Goal: Obtain resource: Obtain resource

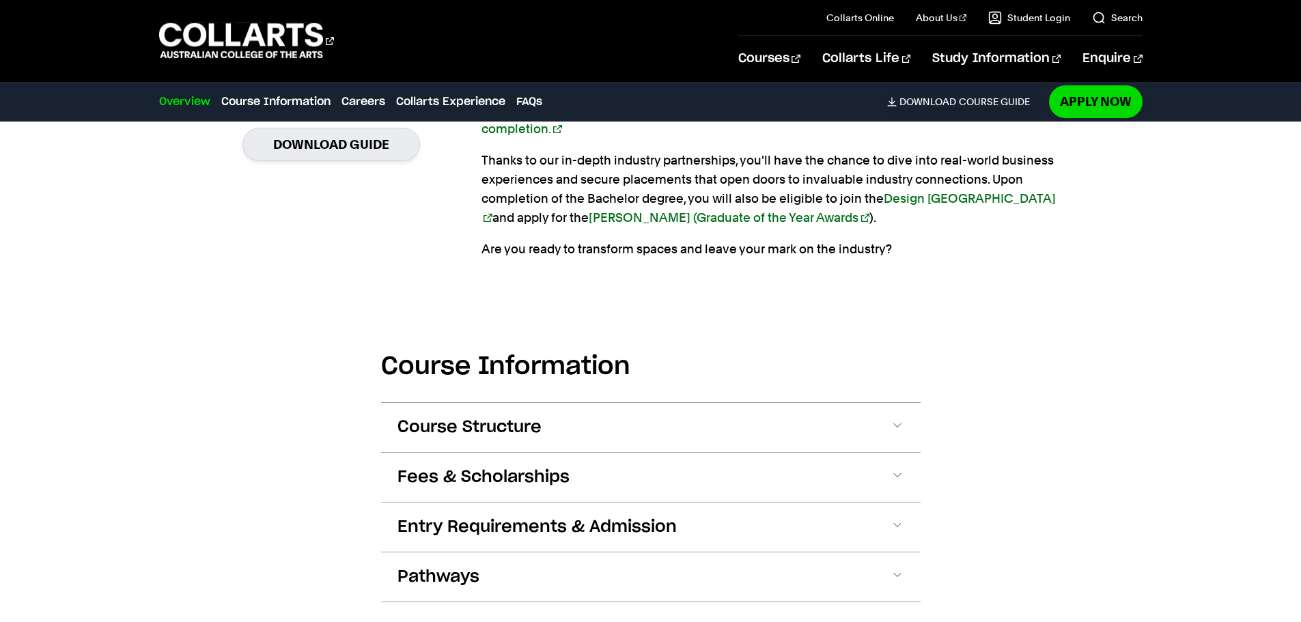
scroll to position [1502, 0]
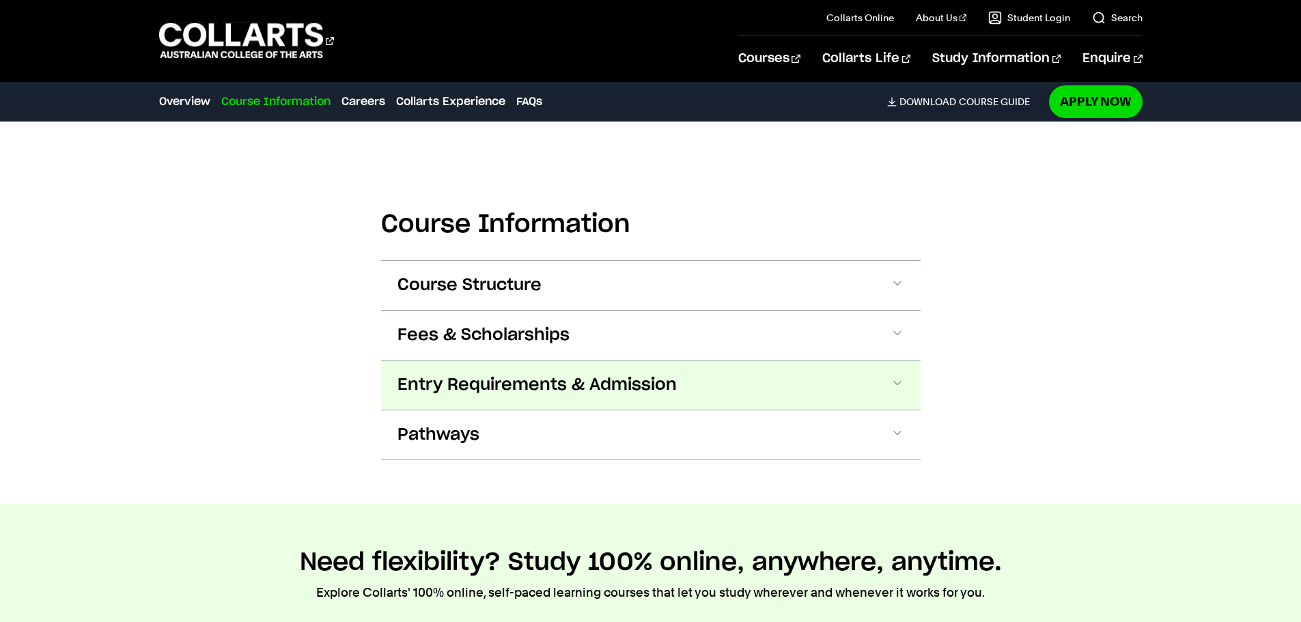
click at [895, 382] on span at bounding box center [898, 385] width 14 height 18
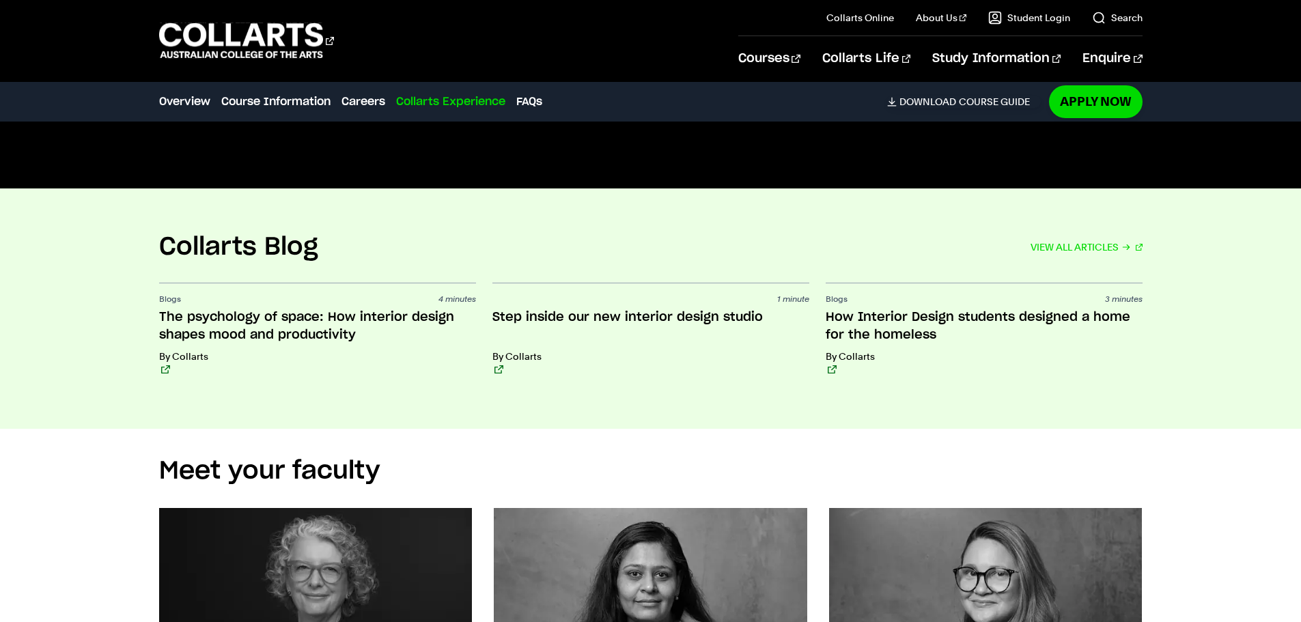
scroll to position [4608, 0]
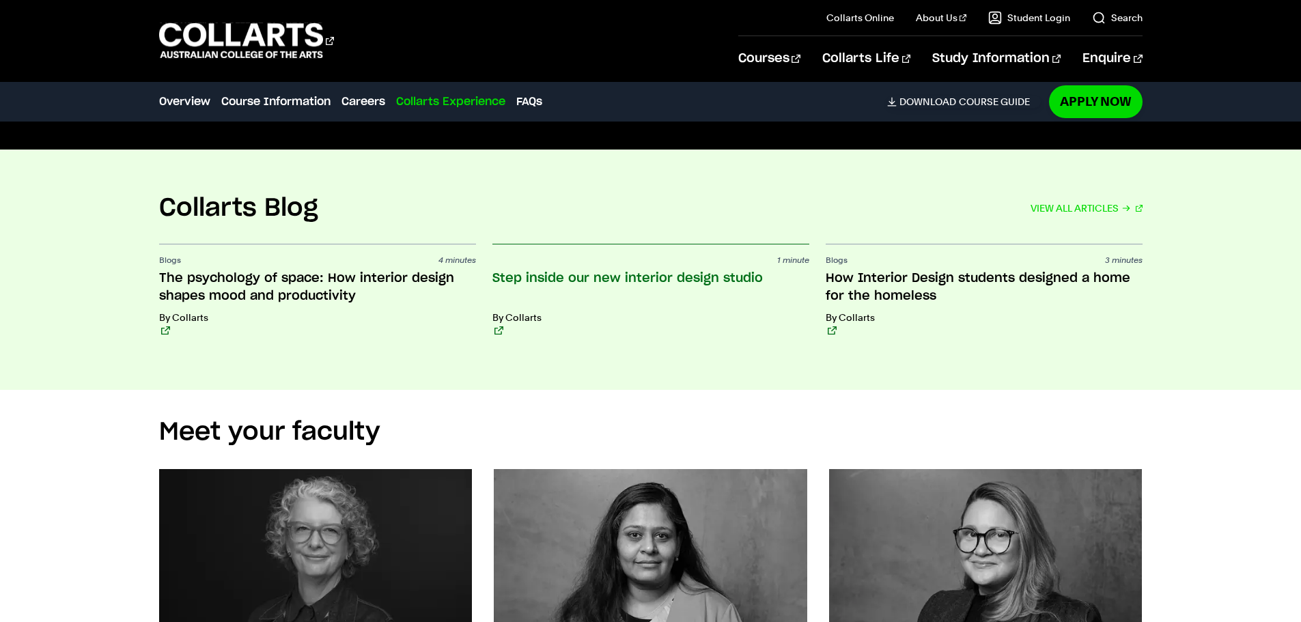
click at [660, 281] on h3 "Step inside our new interior design studio" at bounding box center [650, 288] width 317 height 36
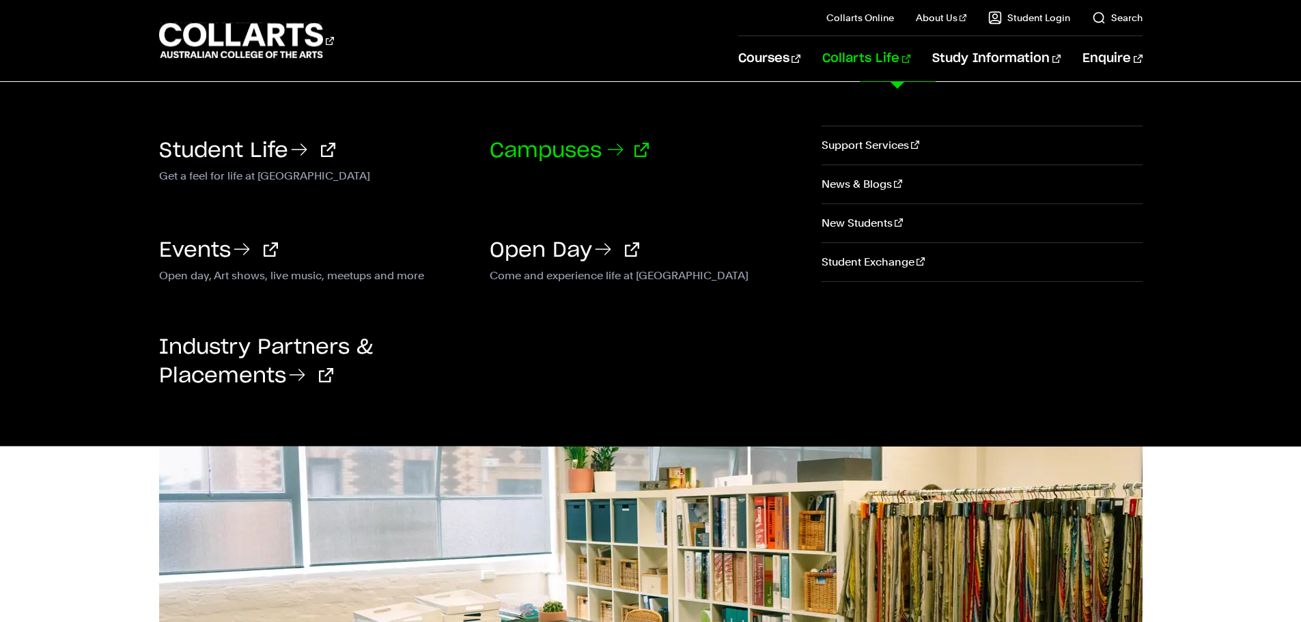
click at [544, 152] on link "Campuses" at bounding box center [569, 151] width 159 height 20
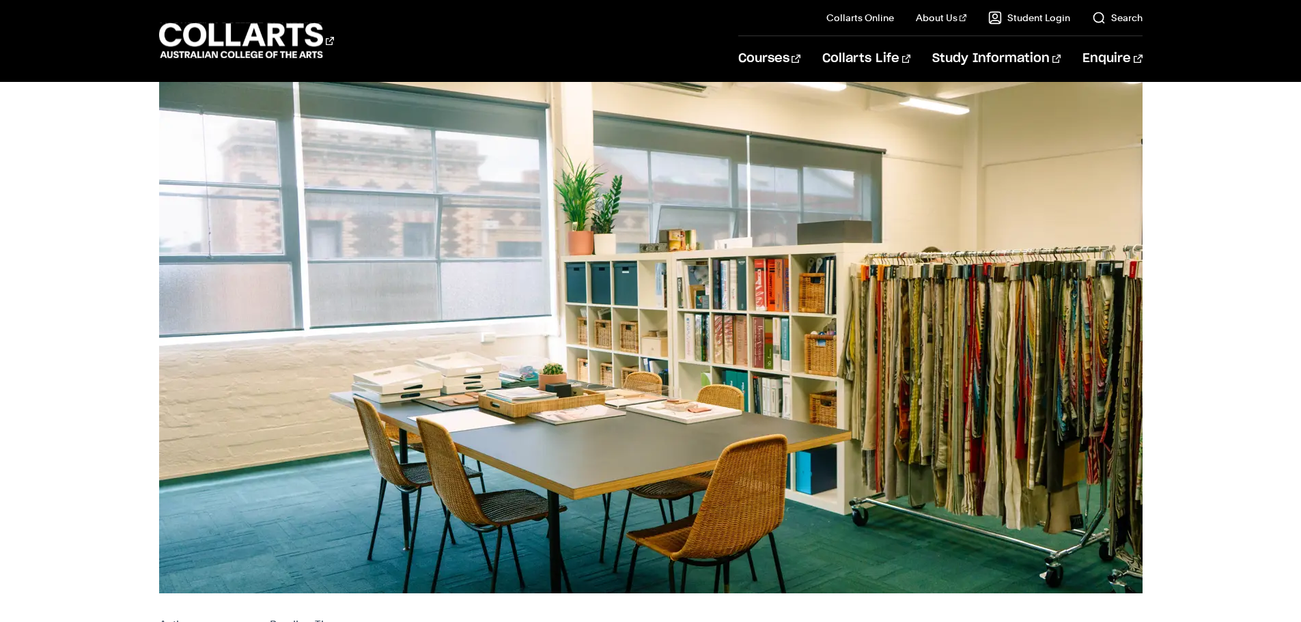
scroll to position [341, 0]
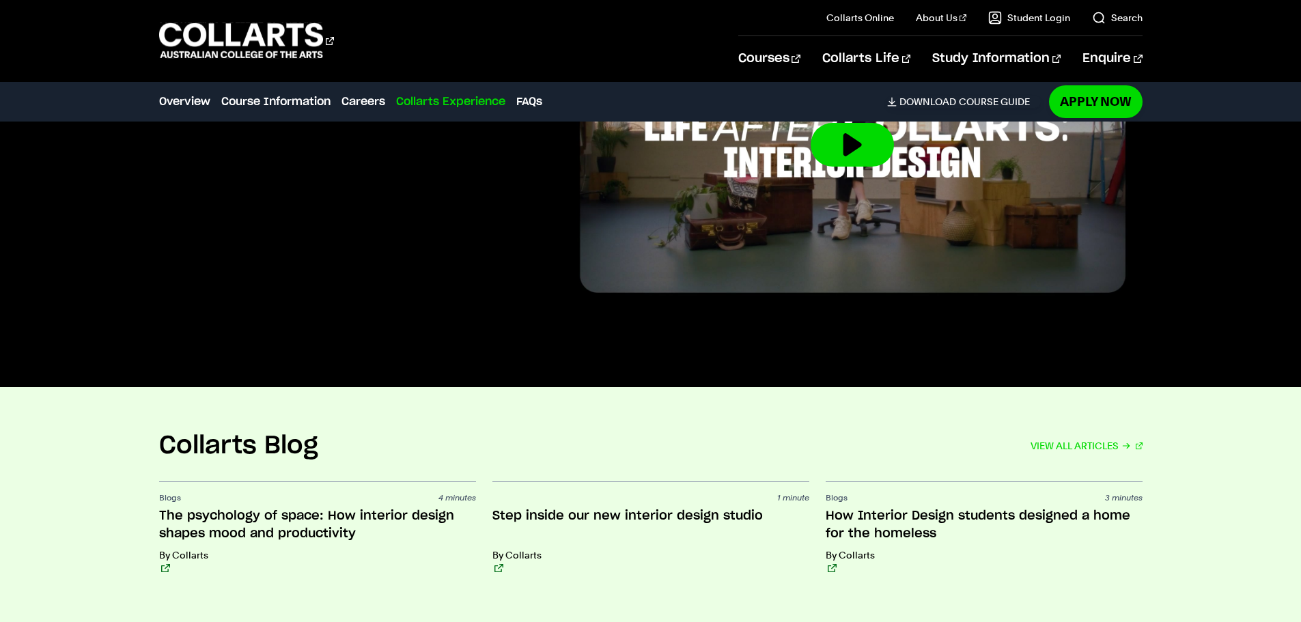
scroll to position [4061, 0]
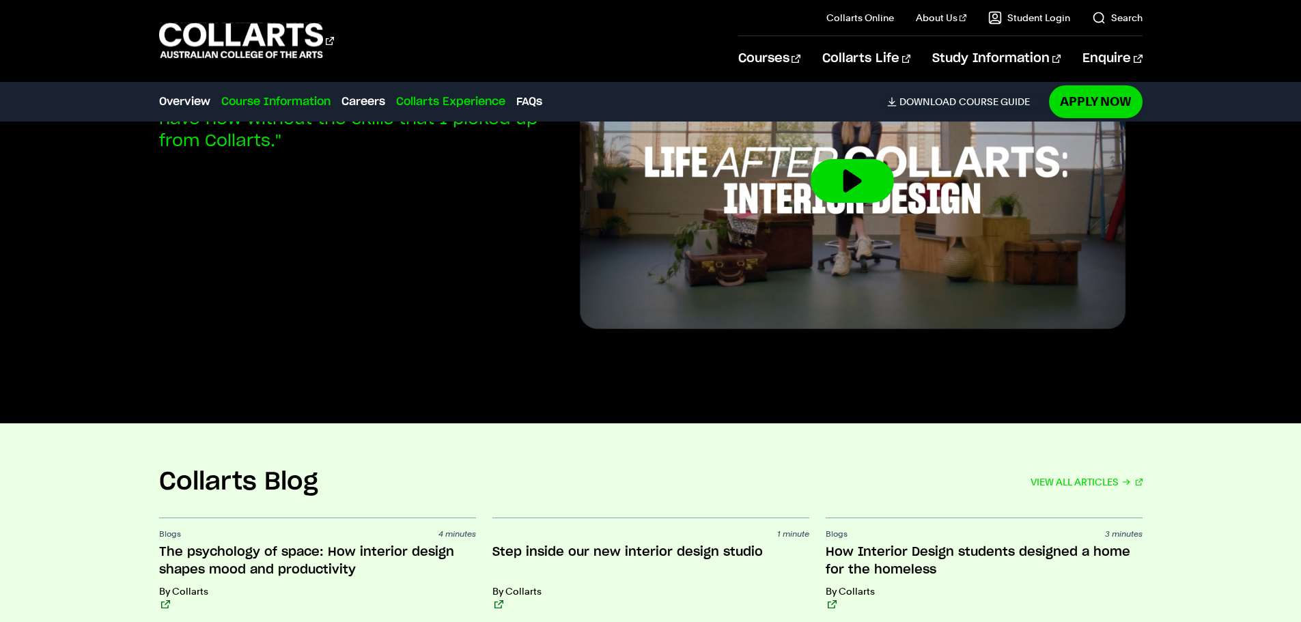
click at [283, 103] on link "Course Information" at bounding box center [275, 102] width 109 height 16
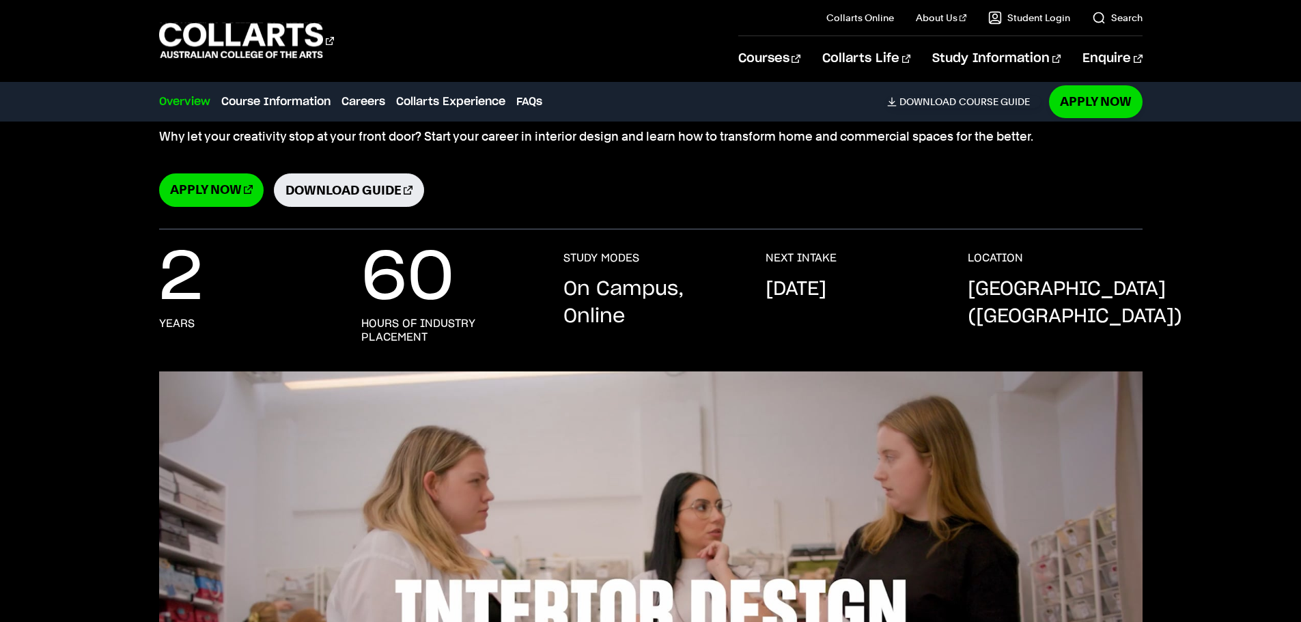
scroll to position [92, 0]
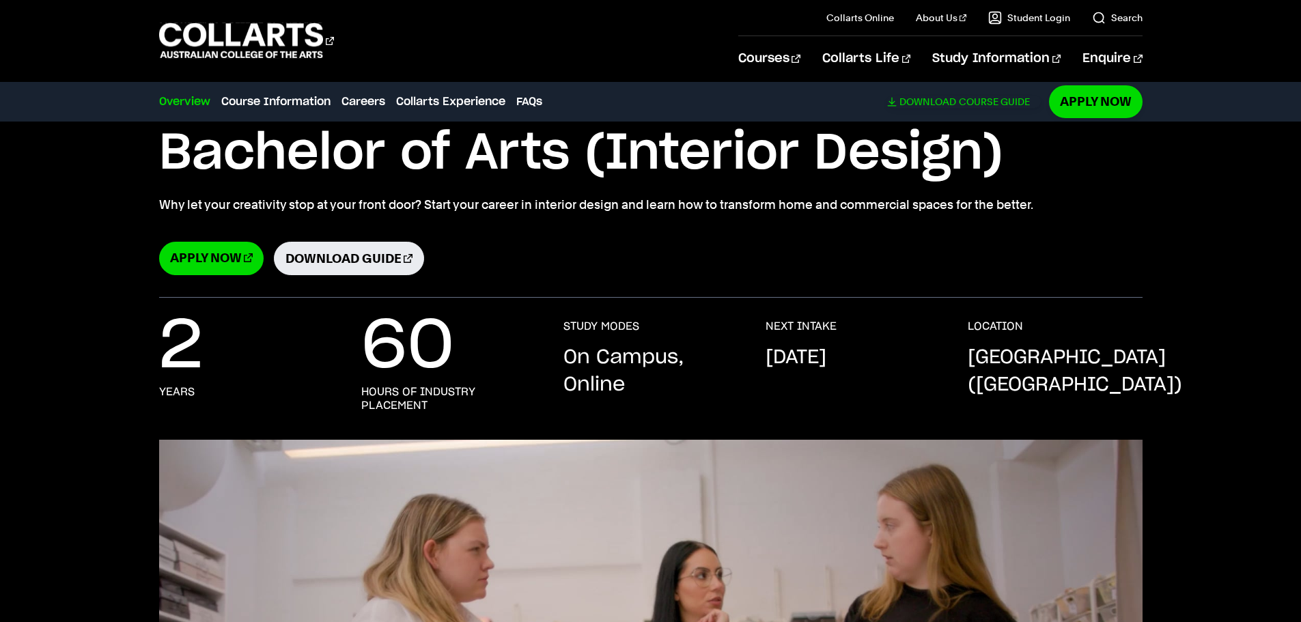
click at [934, 98] on span "Download" at bounding box center [927, 102] width 57 height 12
click at [313, 257] on link "Download Guide" at bounding box center [349, 258] width 150 height 33
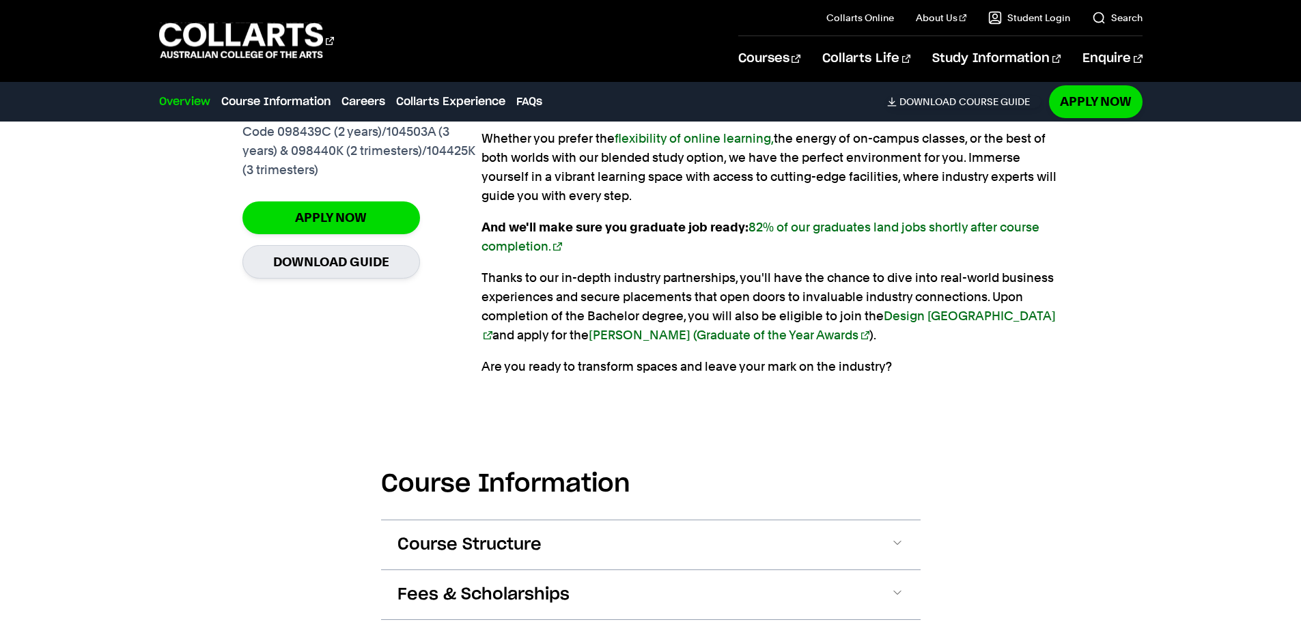
scroll to position [1390, 0]
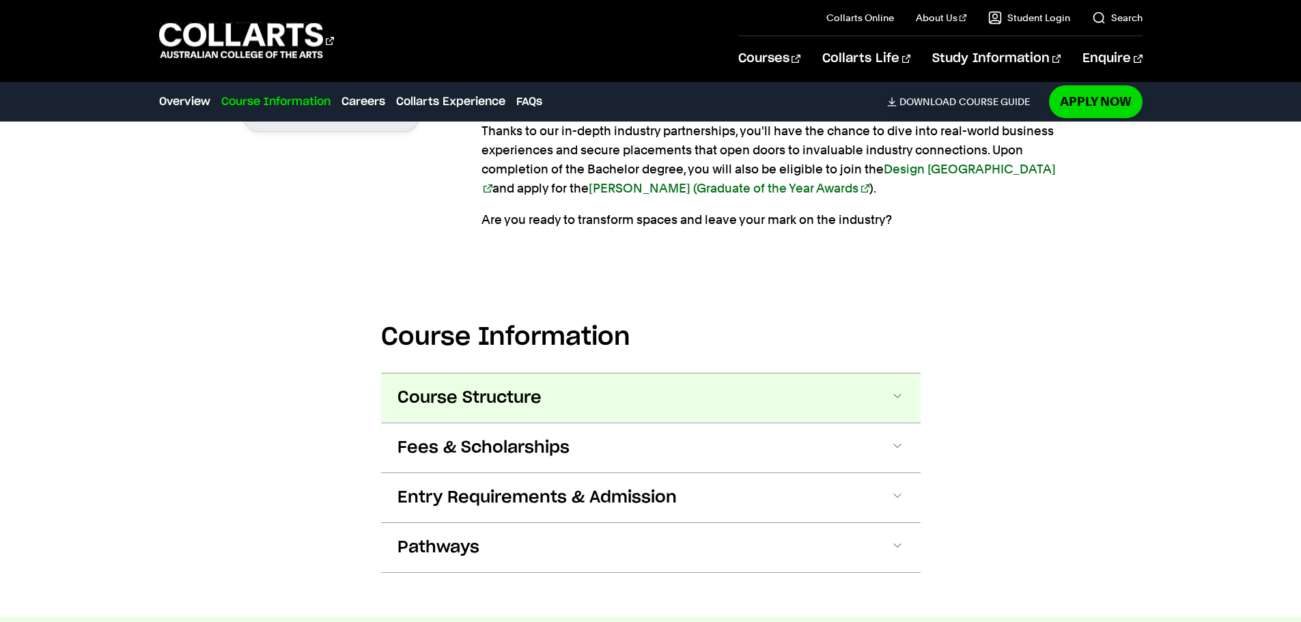
click at [858, 417] on button "Course Structure" at bounding box center [651, 398] width 540 height 49
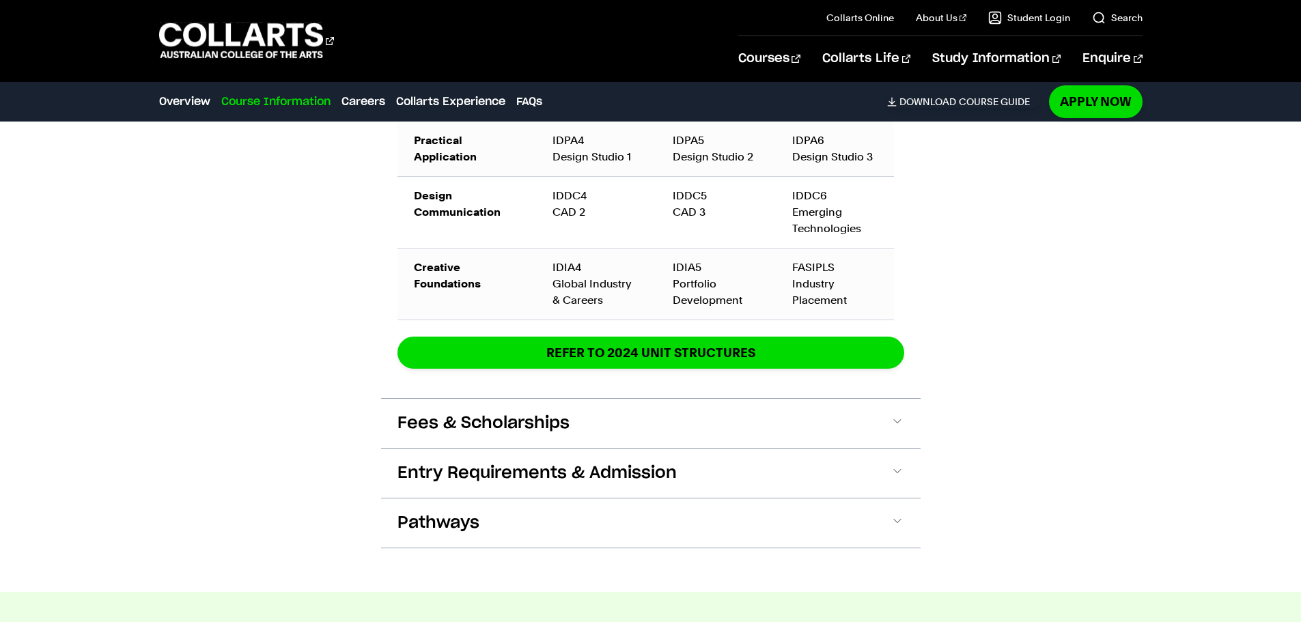
scroll to position [2323, 0]
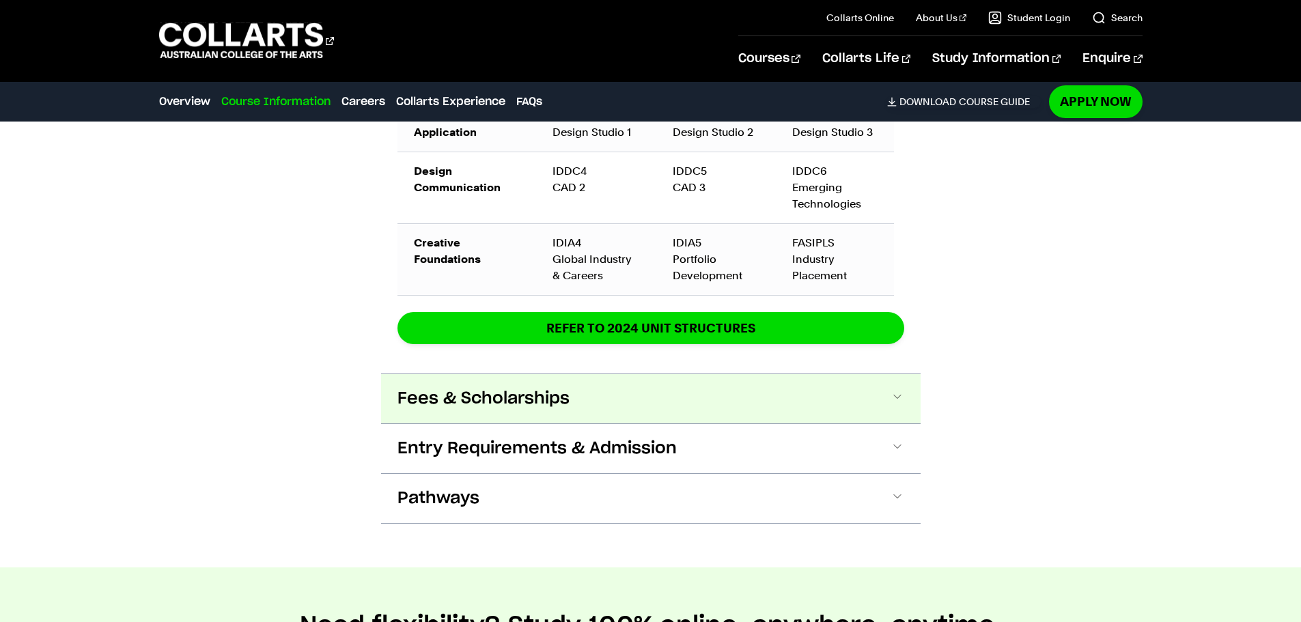
click at [880, 391] on button "Fees & Scholarships" at bounding box center [651, 398] width 540 height 49
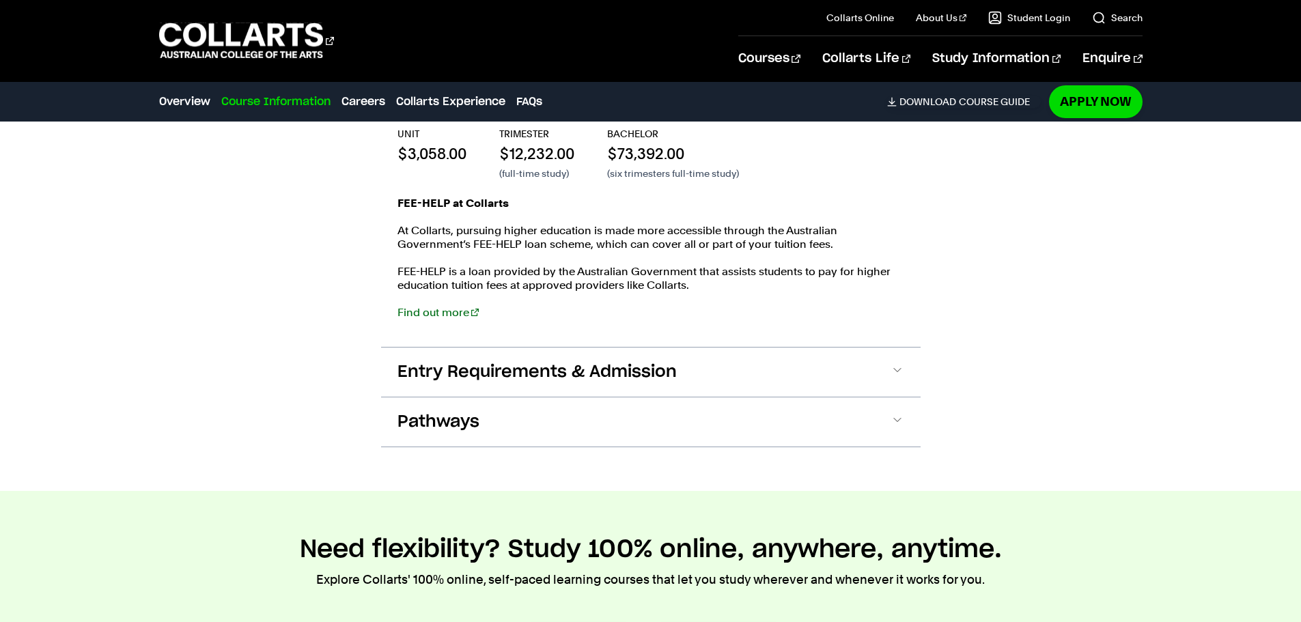
scroll to position [2780, 0]
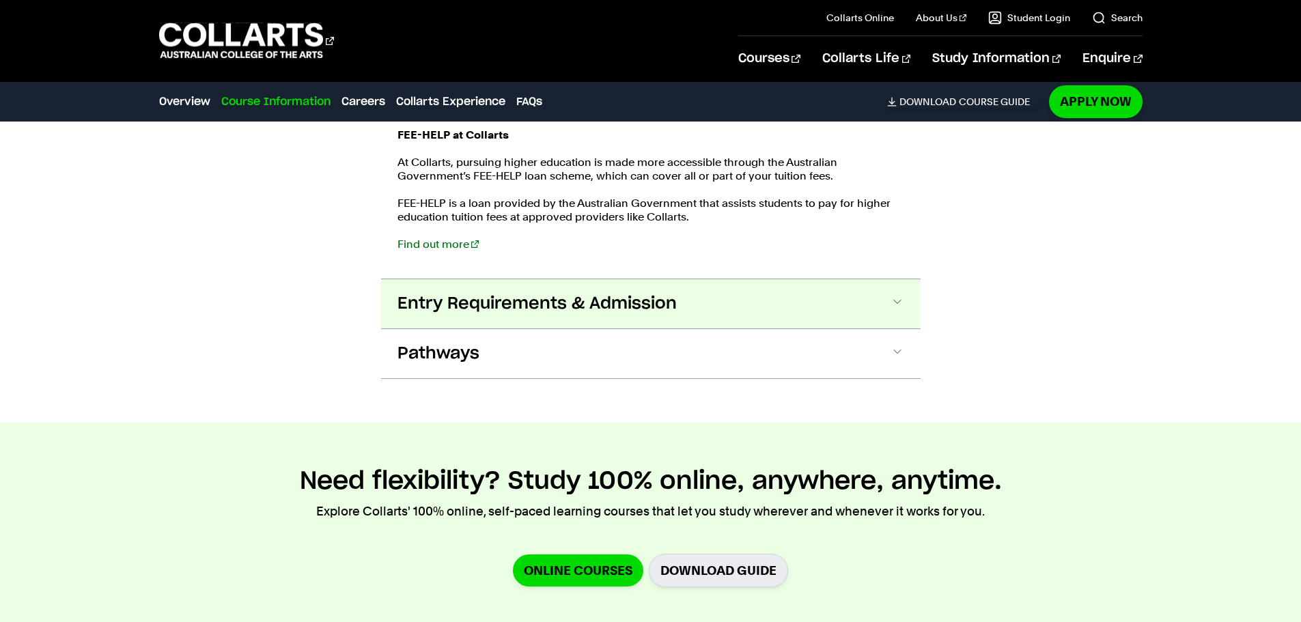
click at [904, 303] on button "Entry Requirements & Admission" at bounding box center [651, 303] width 540 height 49
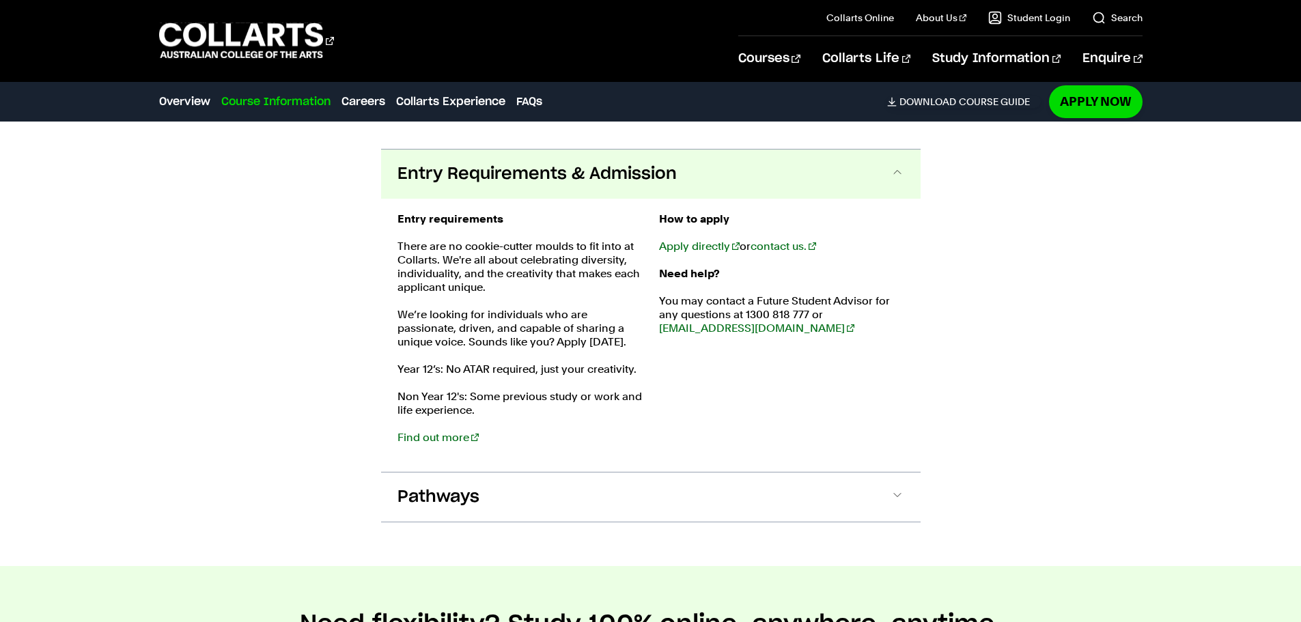
scroll to position [2936, 0]
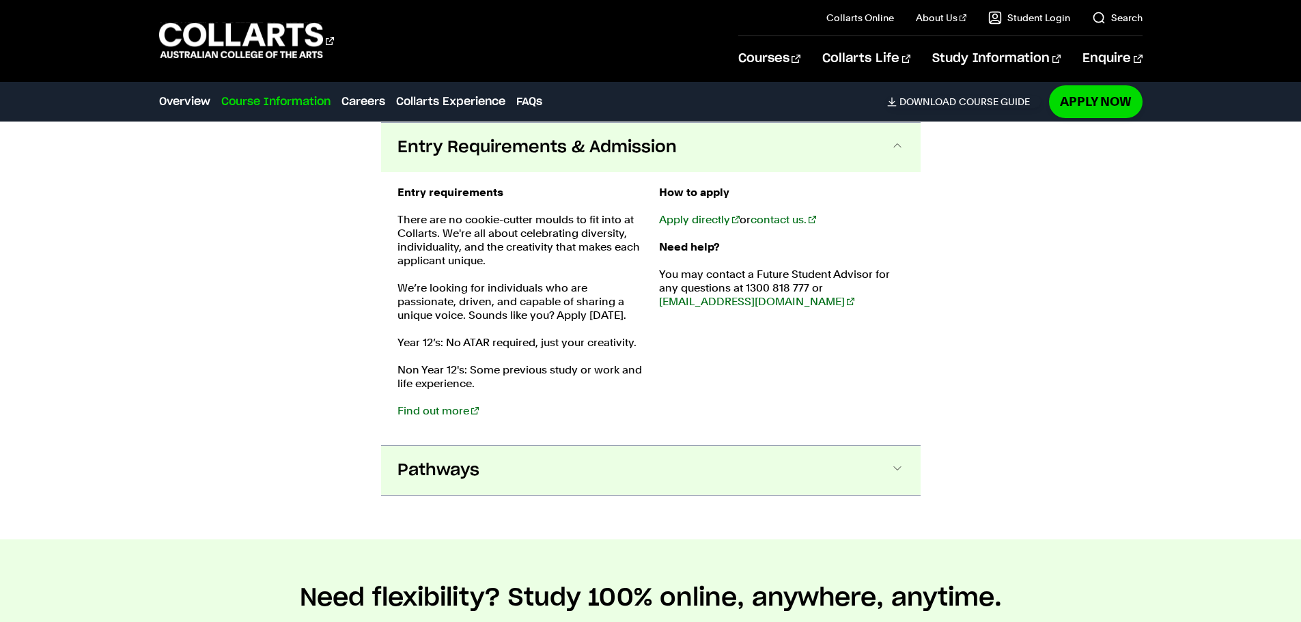
click at [893, 464] on span at bounding box center [898, 471] width 14 height 18
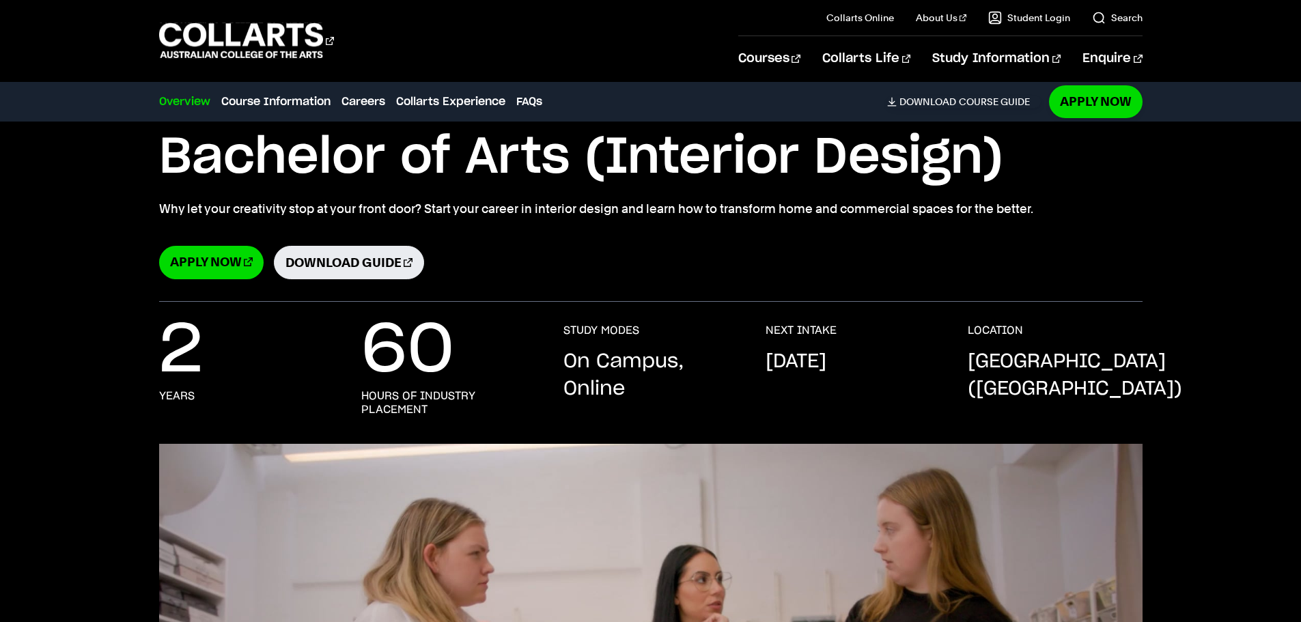
scroll to position [0, 0]
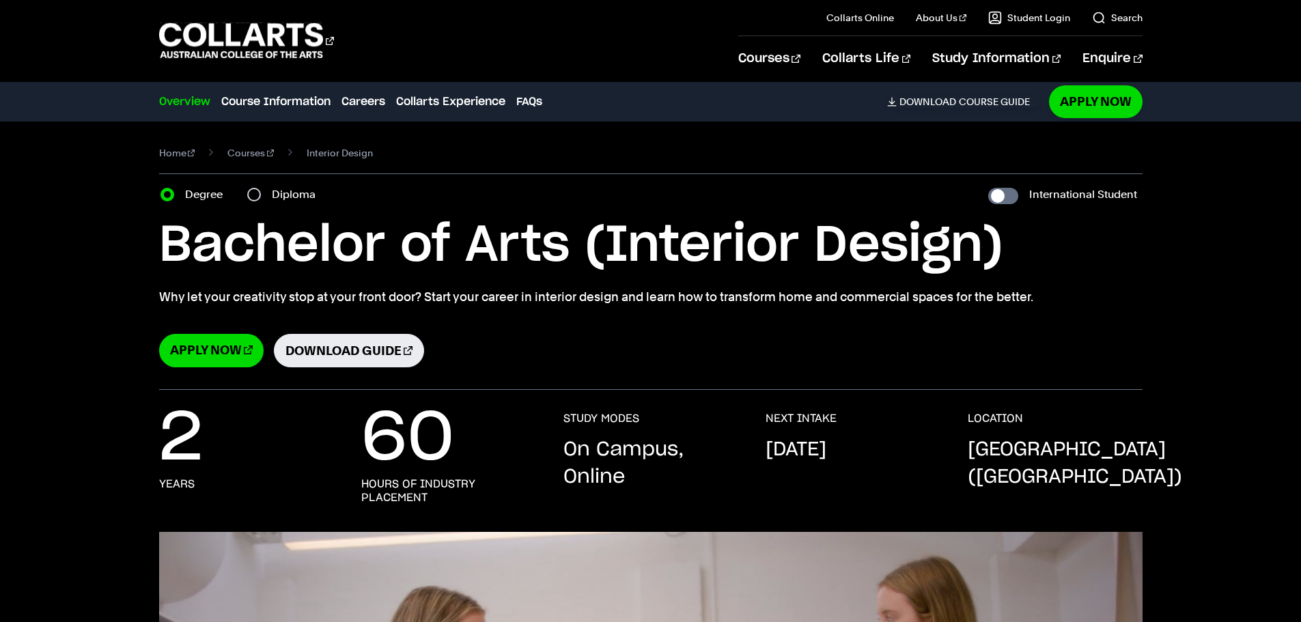
drag, startPoint x: 135, startPoint y: 12, endPoint x: 158, endPoint y: 81, distance: 73.4
click at [158, 81] on header "Courses Collarts Online Study 100% online About Us History & Values Strategic P…" at bounding box center [650, 41] width 1301 height 82
